Goal: Check status: Check status

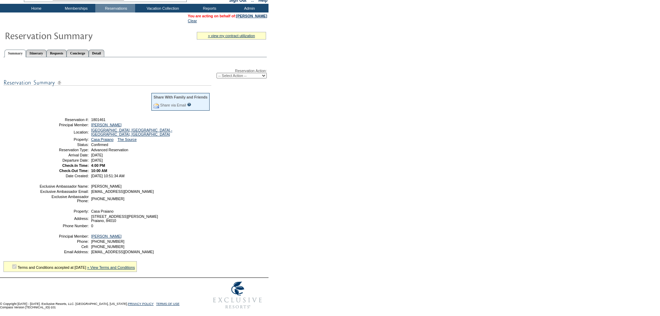
scroll to position [35, 0]
click at [105, 53] on link "Detail" at bounding box center [97, 52] width 16 height 7
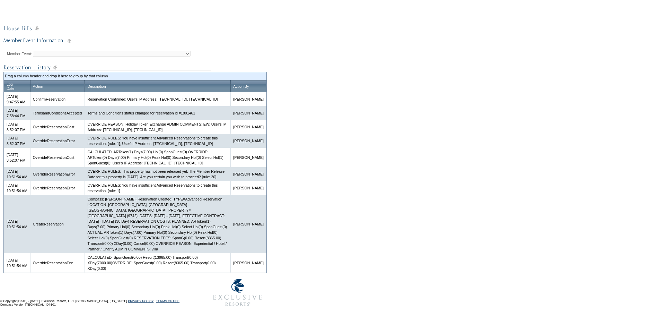
scroll to position [345, 0]
drag, startPoint x: 204, startPoint y: 236, endPoint x: 215, endPoint y: 236, distance: 11.4
click at [215, 236] on td "Compass; [PERSON_NAME]; Reservation Created: TYPE=Advanced Reservation LOCATION…" at bounding box center [158, 224] width 146 height 58
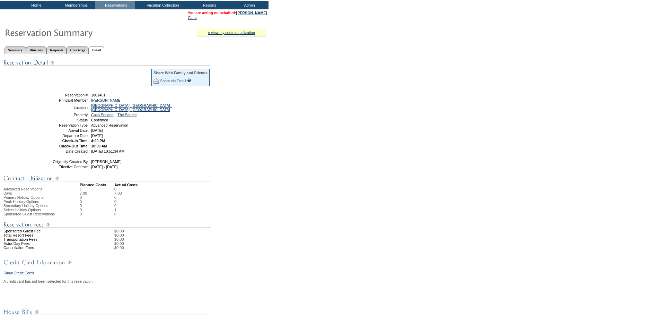
scroll to position [0, 0]
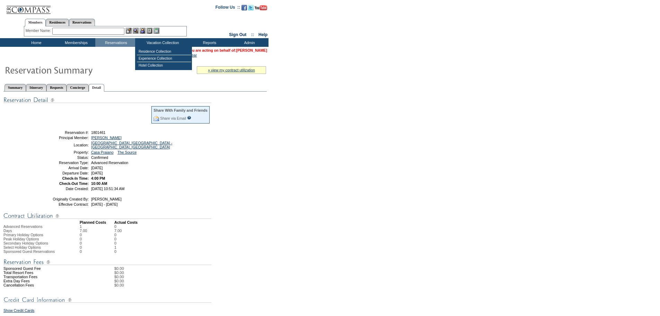
click at [262, 49] on link "[PERSON_NAME]" at bounding box center [251, 50] width 31 height 4
